Goal: Obtain resource: Obtain resource

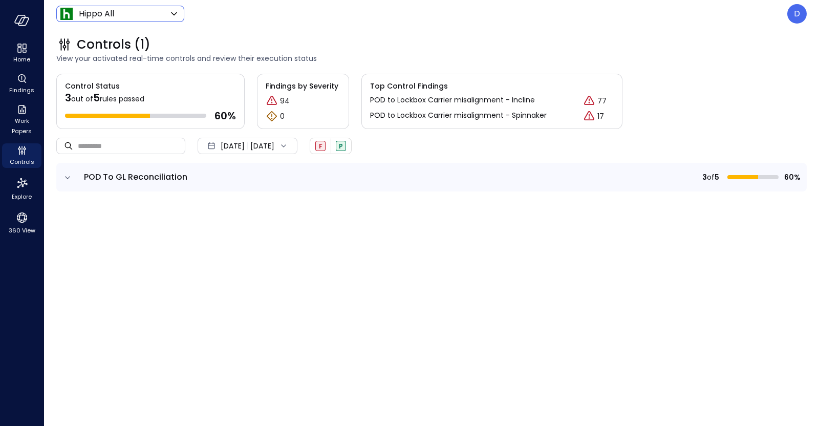
click at [132, 21] on div "Hippo All ******* ​" at bounding box center [120, 14] width 128 height 16
click at [15, 121] on span "Work Papers" at bounding box center [21, 126] width 31 height 20
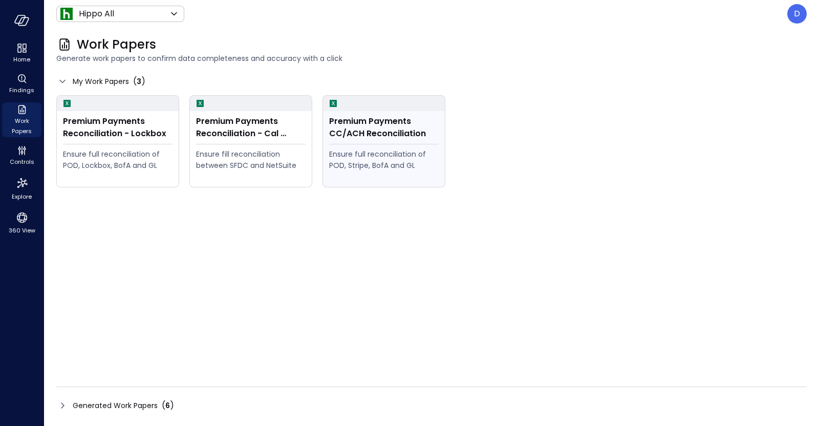
click at [394, 145] on div "Premium Payments CC/ACH Reconciliation Ensure full reconciliation of POD, Strip…" at bounding box center [384, 149] width 122 height 76
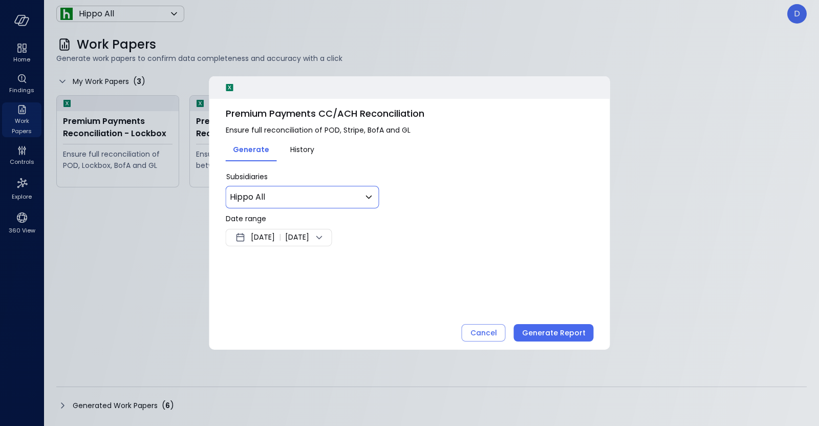
click at [300, 188] on div "Hippo All *** ​" at bounding box center [303, 197] width 154 height 23
click at [386, 192] on div "* Subsidiaries Hippo All *** ​" at bounding box center [410, 189] width 368 height 37
click at [379, 192] on div "Hippo All *** ​" at bounding box center [303, 197] width 154 height 23
click at [371, 191] on icon at bounding box center [369, 197] width 12 height 12
click at [371, 191] on div at bounding box center [409, 213] width 819 height 426
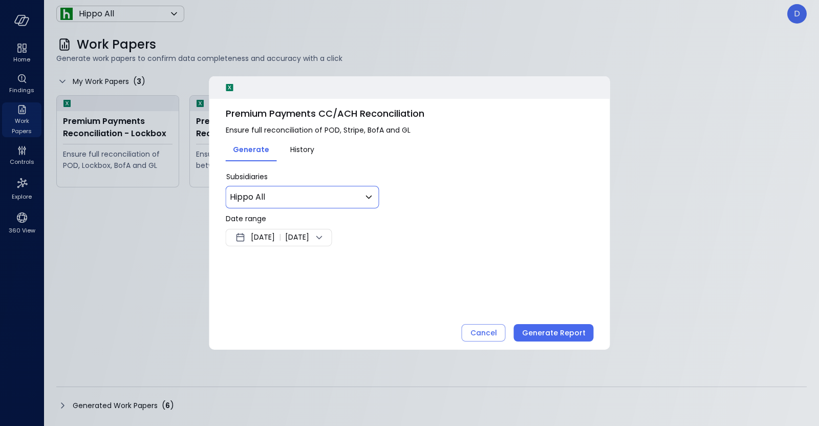
click at [268, 231] on span "[DATE]" at bounding box center [263, 237] width 24 height 12
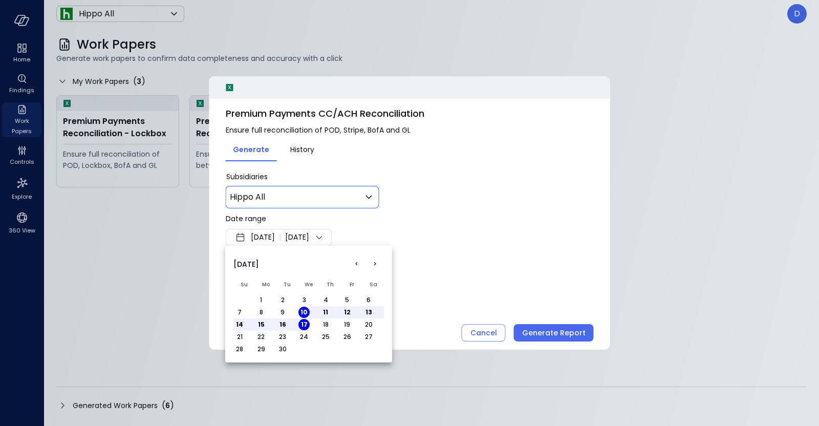
click at [355, 262] on button "<" at bounding box center [356, 264] width 18 height 18
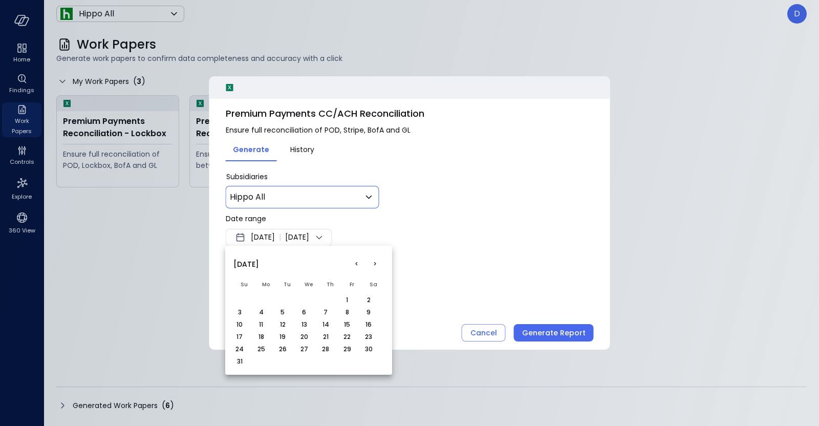
click at [348, 299] on button "1" at bounding box center [346, 299] width 11 height 11
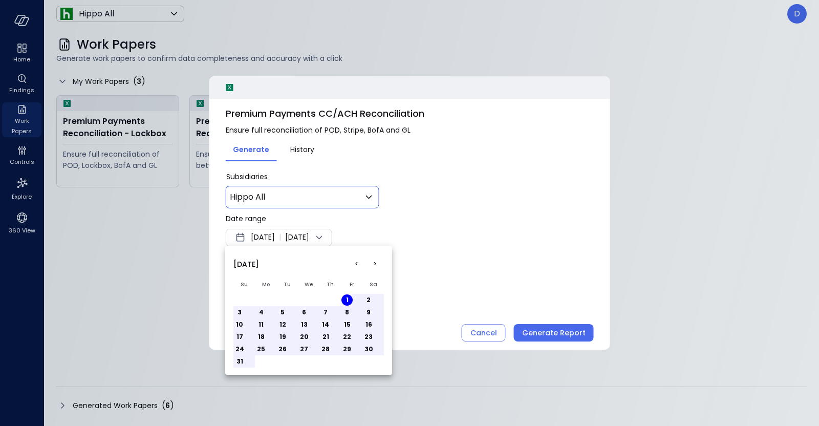
click at [348, 238] on div at bounding box center [409, 213] width 819 height 426
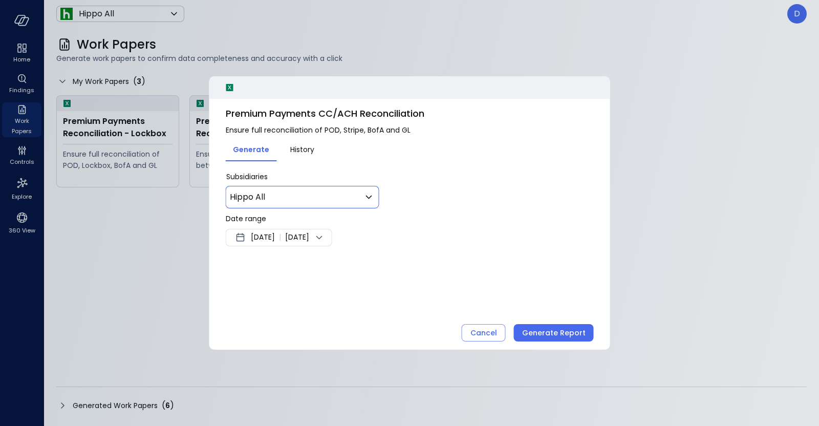
click at [326, 234] on icon at bounding box center [319, 237] width 12 height 12
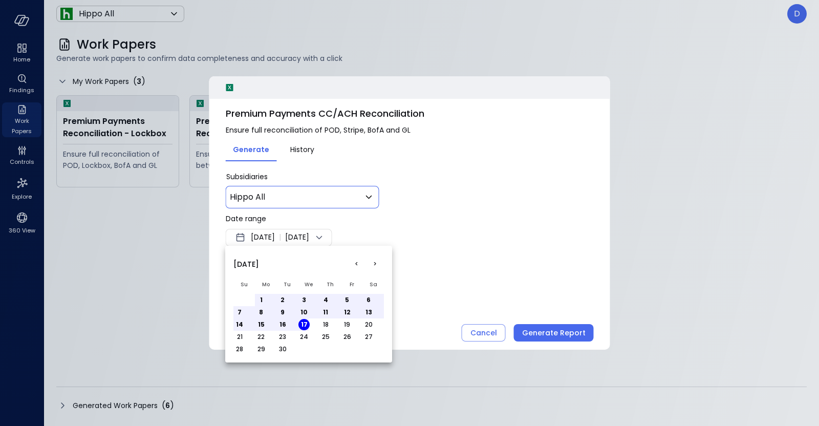
click at [285, 340] on button "30" at bounding box center [282, 348] width 11 height 11
click at [351, 260] on button "<" at bounding box center [356, 264] width 18 height 18
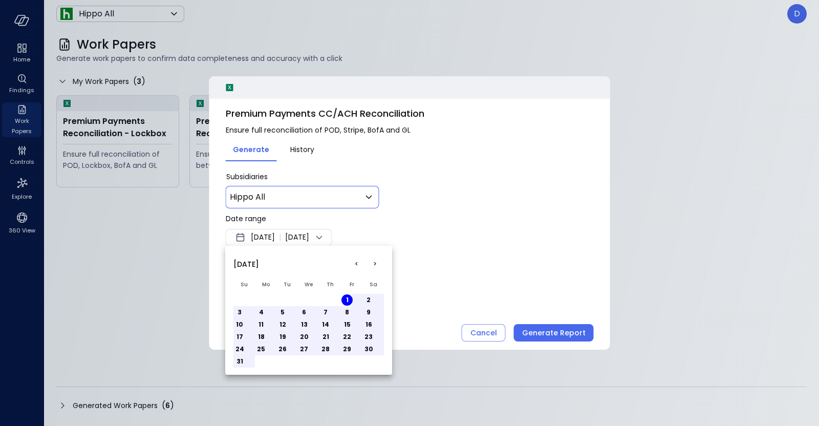
click at [241, 340] on button "31" at bounding box center [239, 361] width 11 height 11
click at [580, 334] on div at bounding box center [409, 213] width 819 height 426
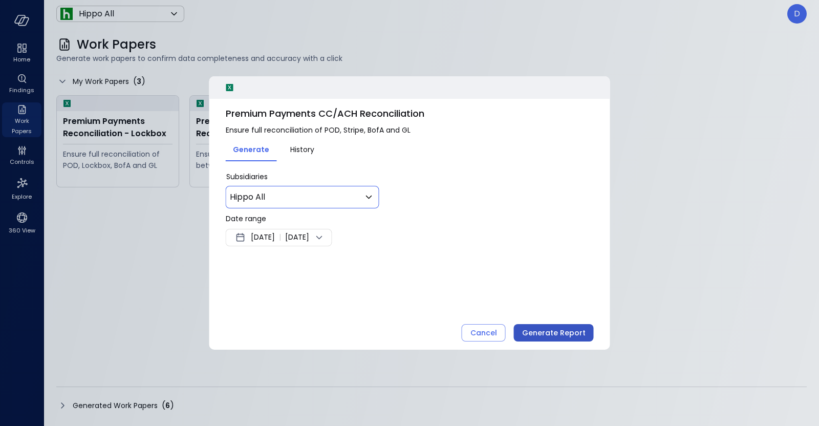
click at [575, 330] on div "Generate Report" at bounding box center [553, 333] width 63 height 13
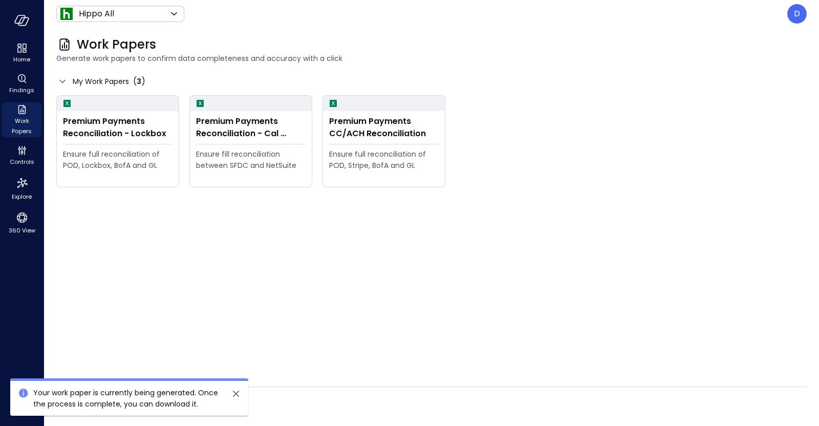
click at [246, 340] on div at bounding box center [236, 398] width 25 height 23
click at [235, 340] on icon "close" at bounding box center [236, 393] width 12 height 12
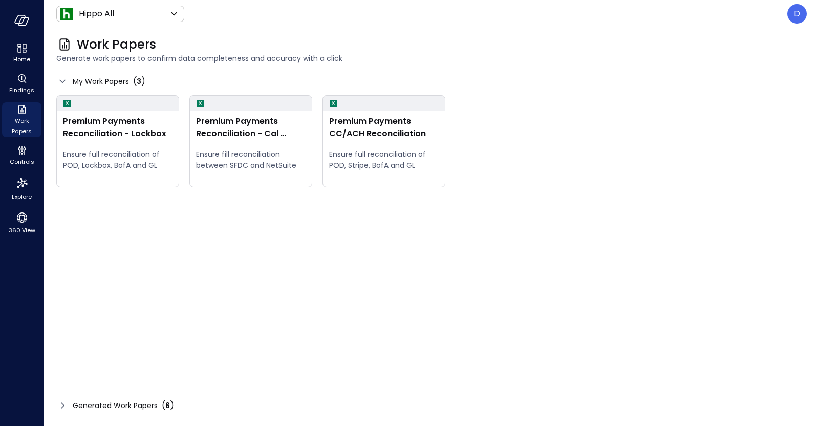
click at [61, 340] on icon at bounding box center [62, 405] width 12 height 12
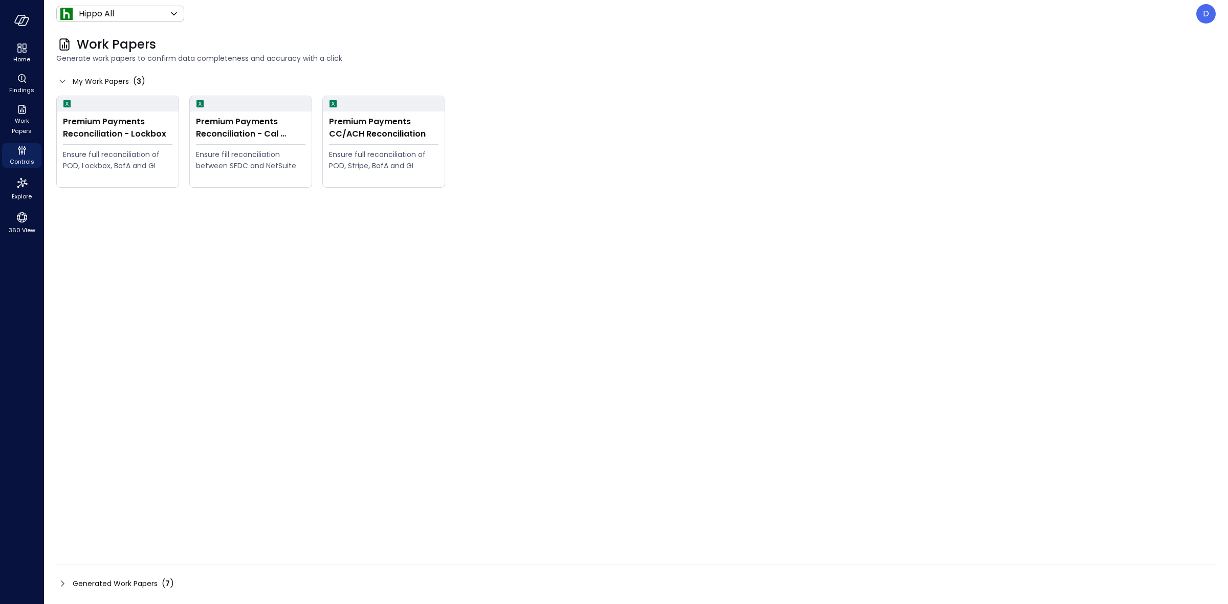
click at [118, 581] on span "Generated Work Papers" at bounding box center [115, 583] width 85 height 11
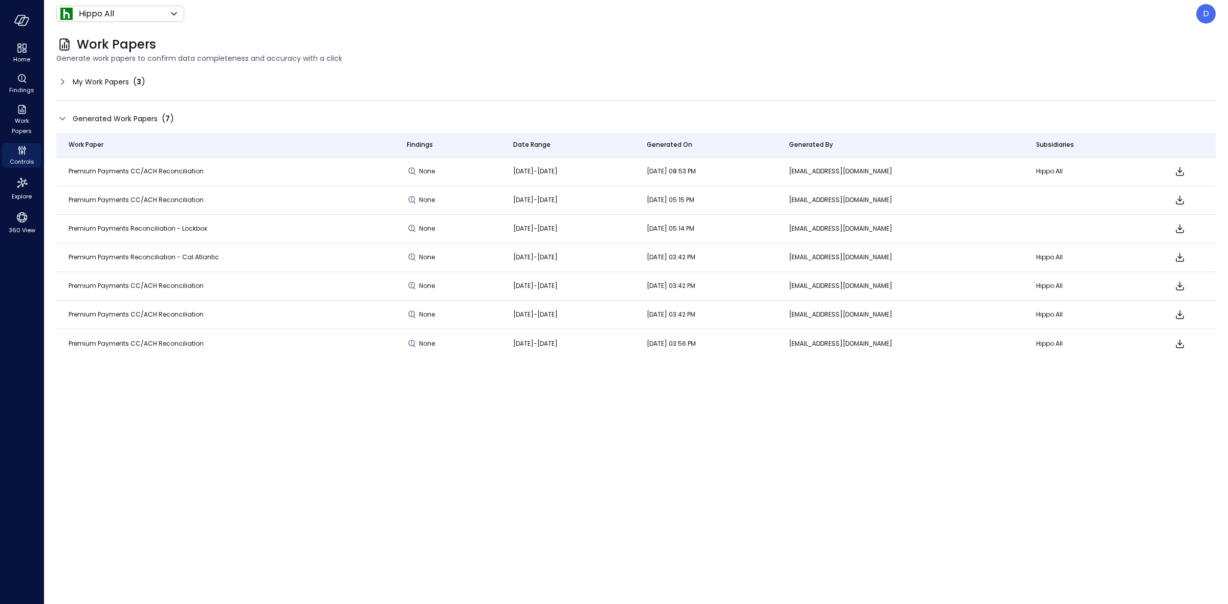
click at [1186, 167] on icon "Download" at bounding box center [1180, 171] width 12 height 12
